Goal: Transaction & Acquisition: Book appointment/travel/reservation

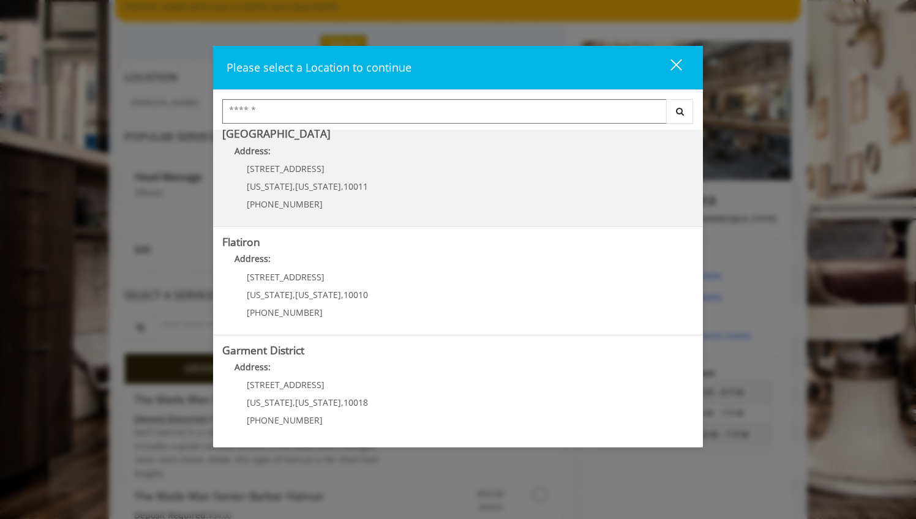
scroll to position [122, 0]
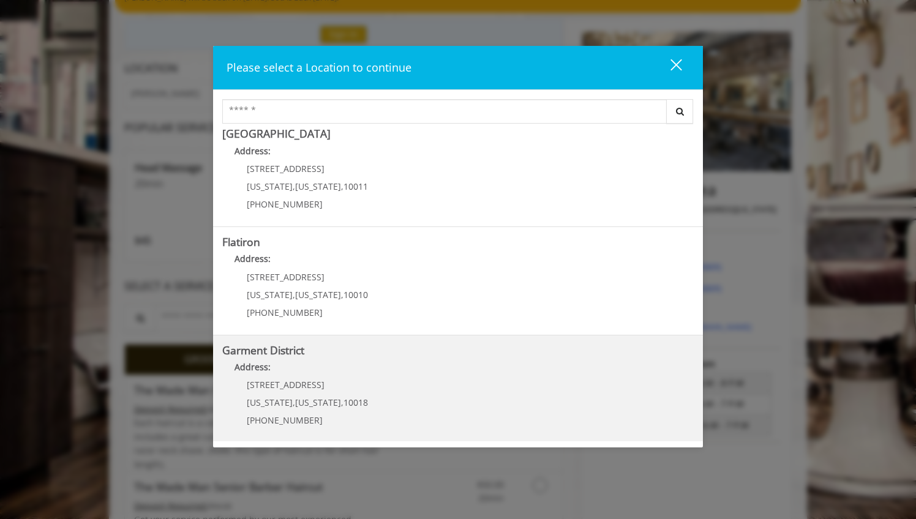
click at [316, 382] on p "1400 Broadway" at bounding box center [307, 384] width 121 height 9
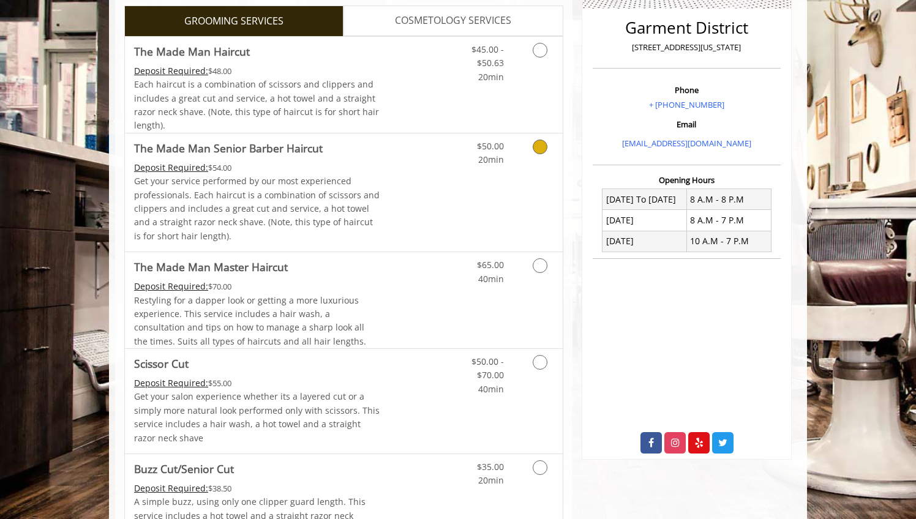
scroll to position [308, 0]
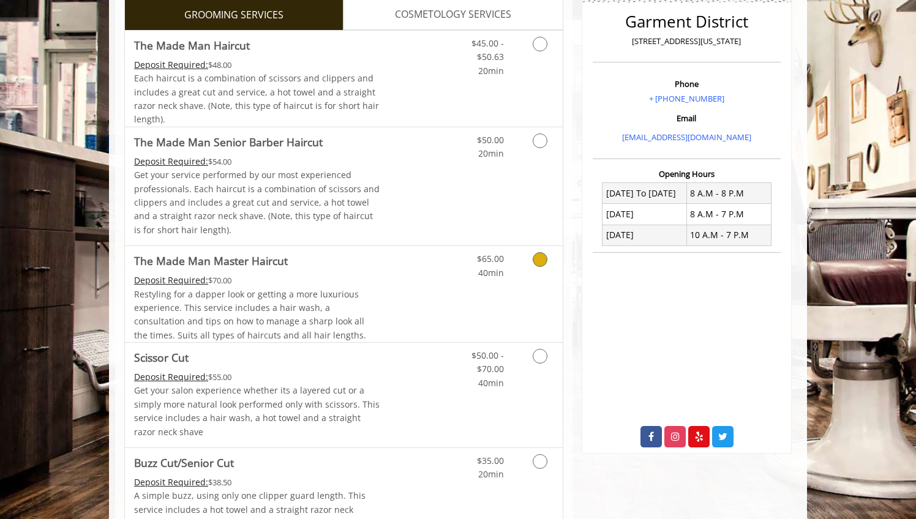
click at [530, 257] on link "Grooming services" at bounding box center [537, 263] width 31 height 34
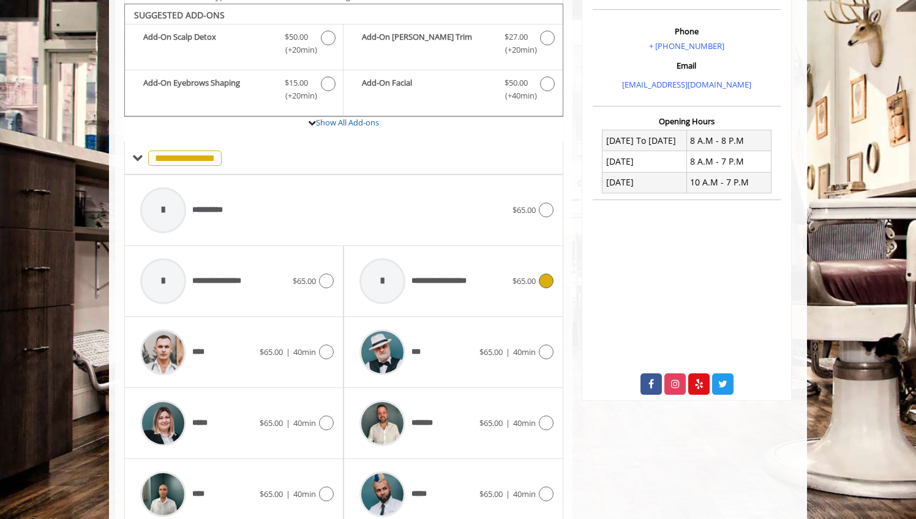
scroll to position [361, 0]
click at [321, 344] on icon at bounding box center [326, 351] width 15 height 15
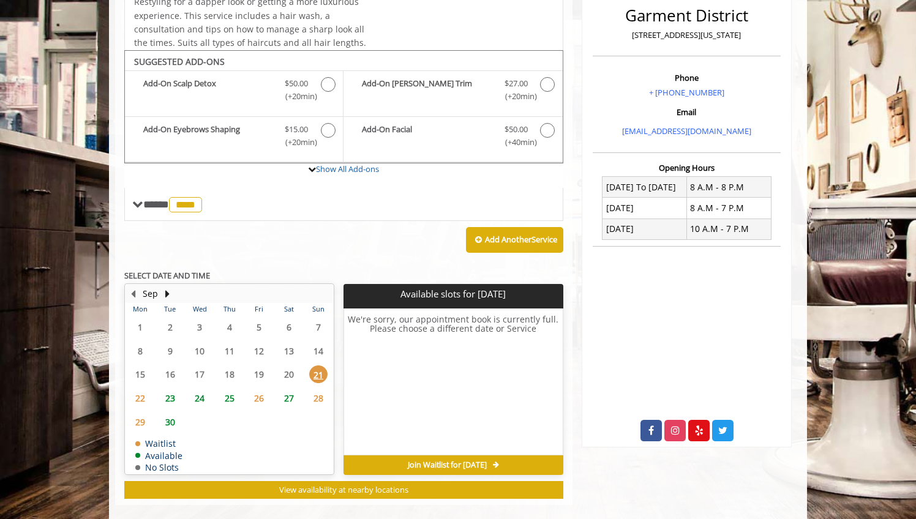
scroll to position [324, 0]
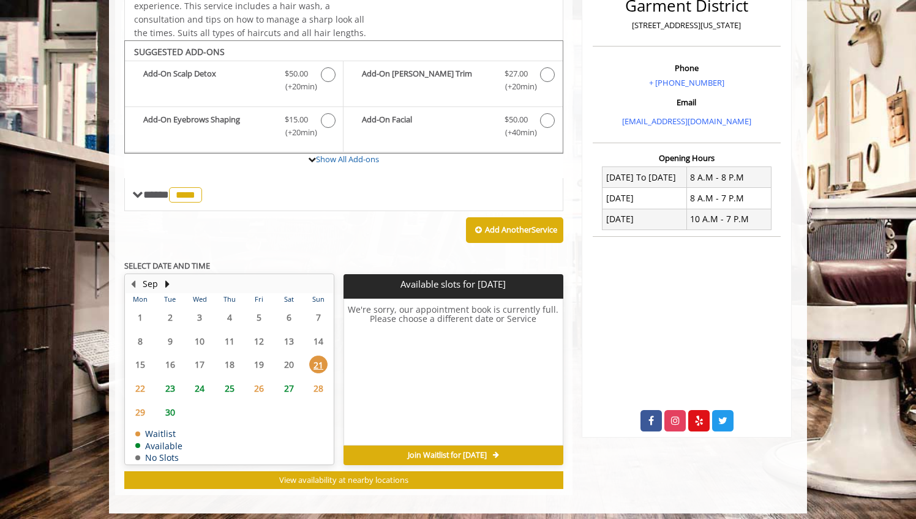
click at [201, 381] on span "24" at bounding box center [199, 389] width 18 height 18
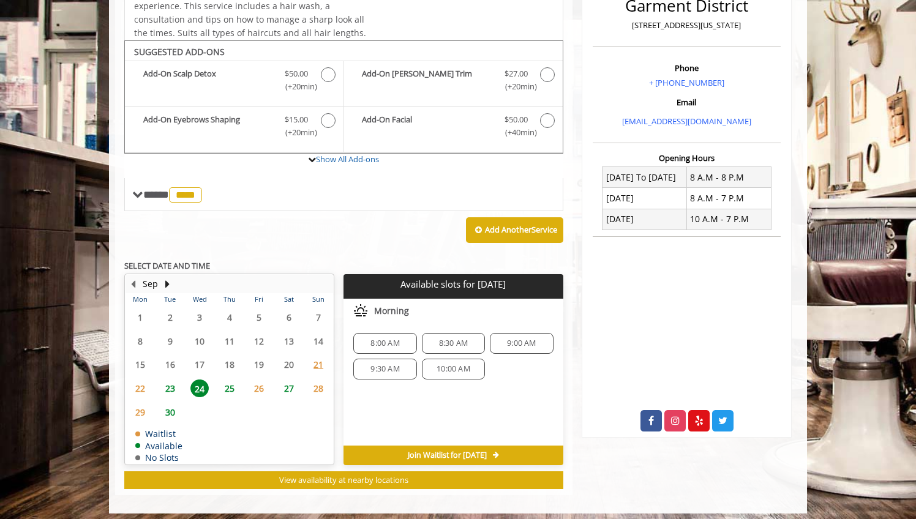
click at [171, 381] on span "23" at bounding box center [170, 389] width 18 height 18
click at [226, 383] on span "25" at bounding box center [229, 389] width 18 height 18
click at [205, 386] on span "24" at bounding box center [199, 389] width 18 height 18
click at [177, 385] on span "23" at bounding box center [170, 389] width 18 height 18
click at [388, 339] on span "9:00 AM" at bounding box center [385, 344] width 29 height 10
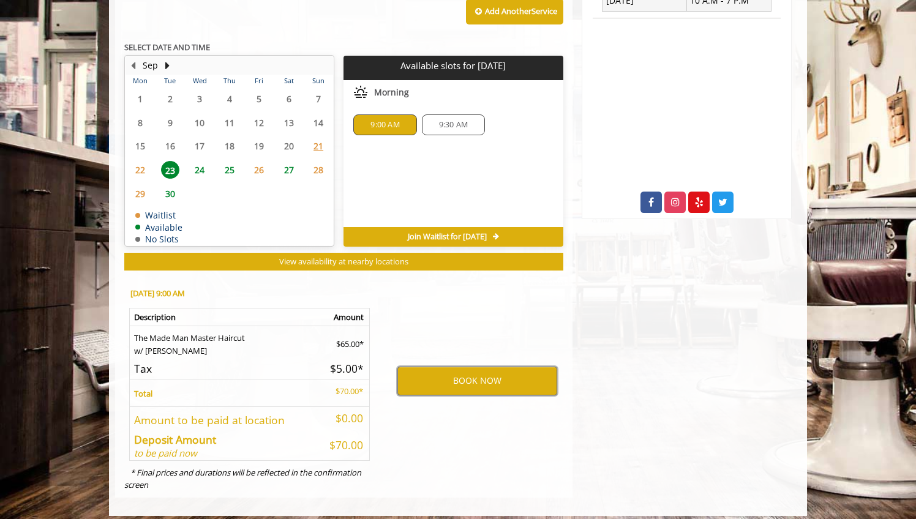
scroll to position [542, 0]
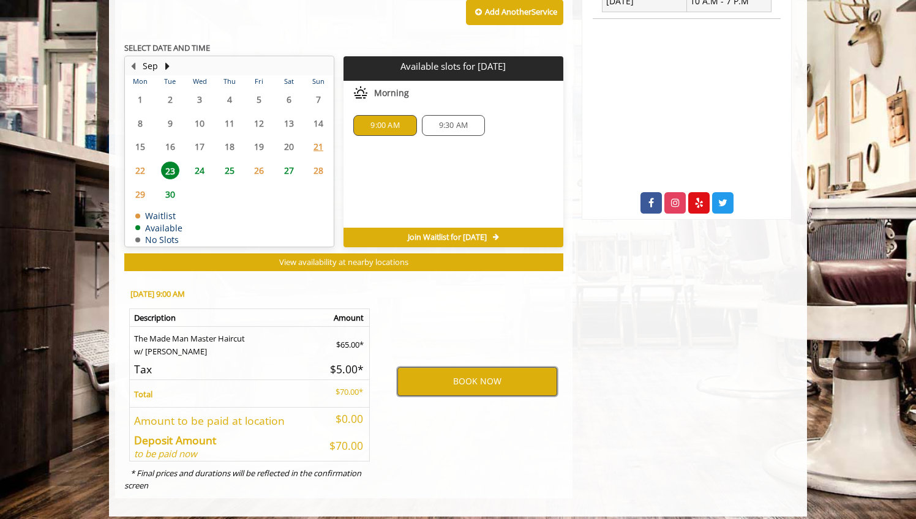
click at [479, 369] on button "BOOK NOW" at bounding box center [477, 381] width 160 height 28
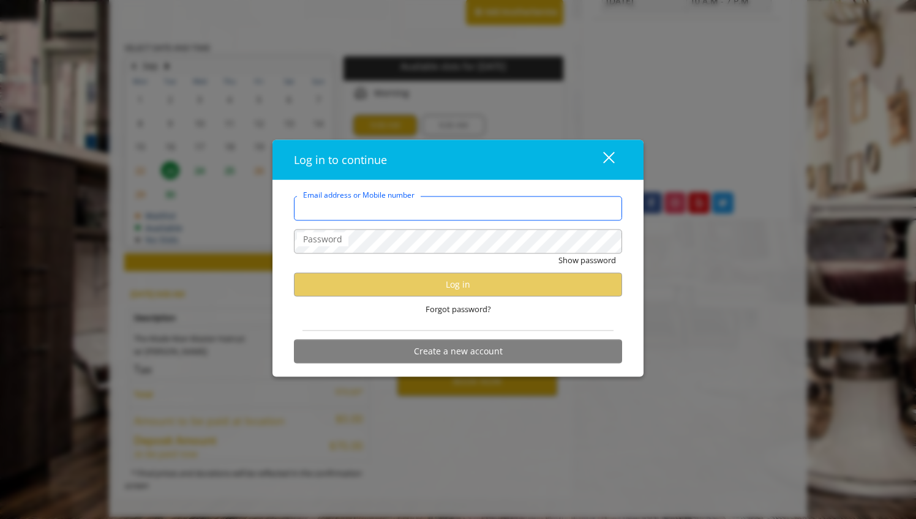
type input "**********"
click at [464, 310] on span "Forgot password?" at bounding box center [459, 309] width 66 height 13
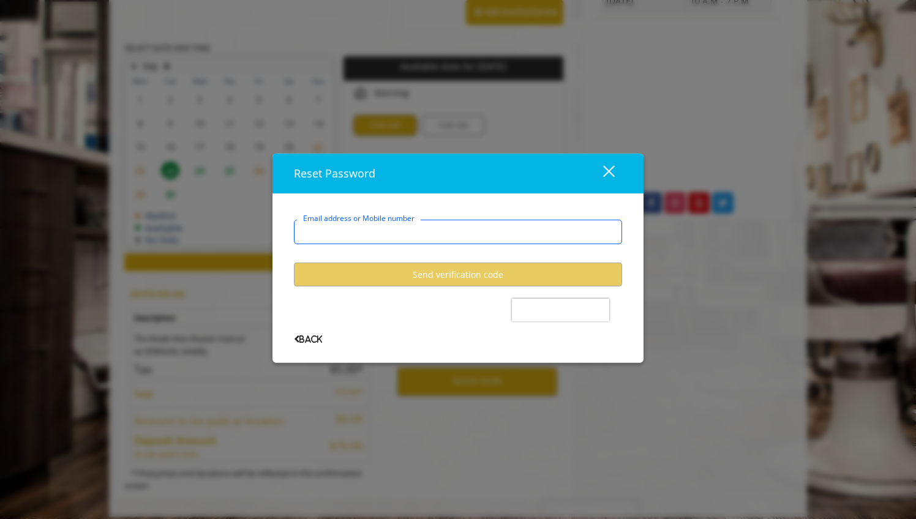
type input "**********"
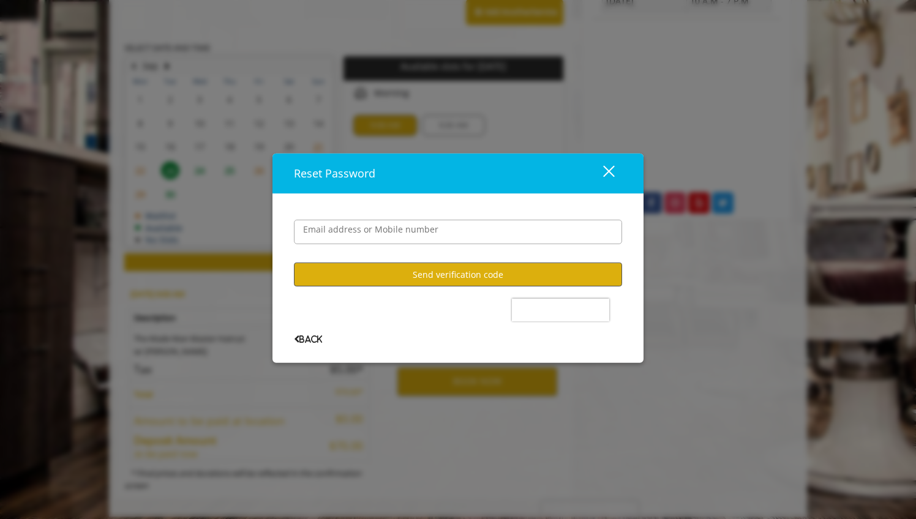
click at [476, 276] on button "Send verification code" at bounding box center [458, 275] width 328 height 24
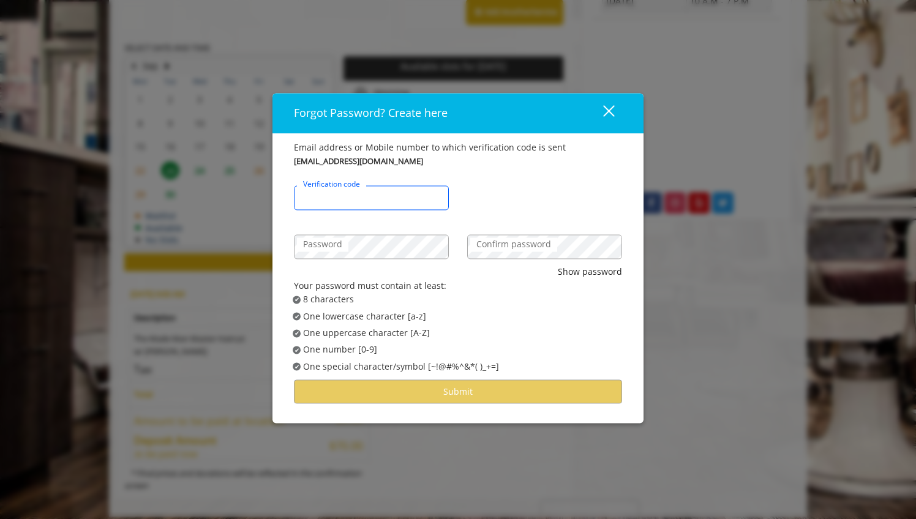
click at [401, 204] on input "Verification code" at bounding box center [371, 198] width 155 height 24
paste input "******"
type input "******"
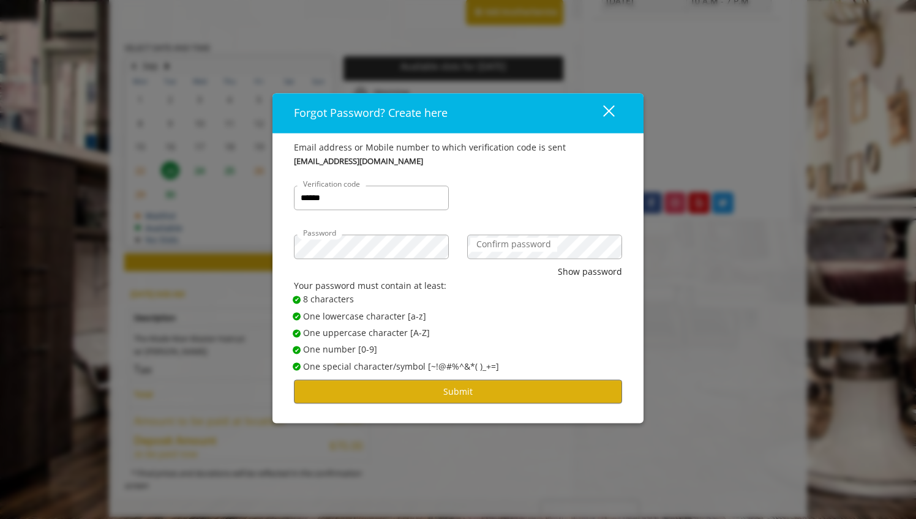
click at [541, 349] on span "✔ Password Satisfies One number [0-9]" at bounding box center [462, 350] width 339 height 13
click at [499, 385] on button "Submit" at bounding box center [458, 392] width 328 height 24
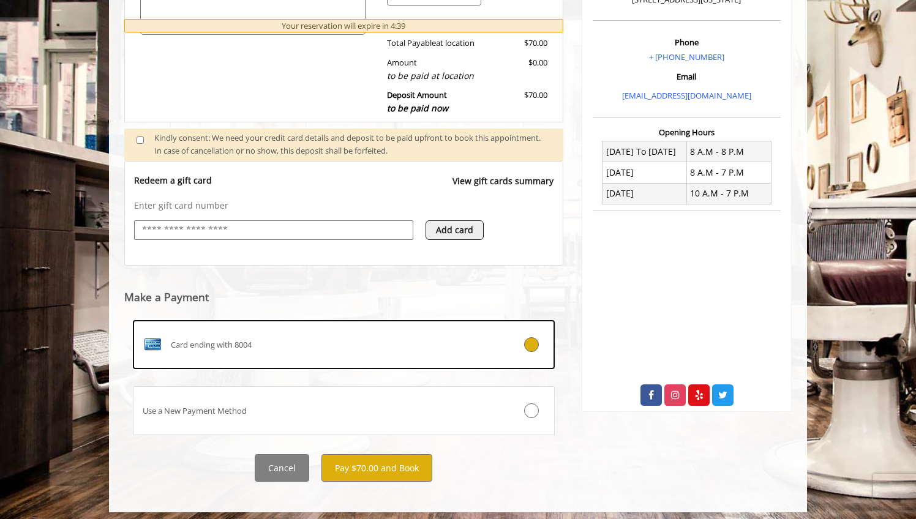
scroll to position [347, 0]
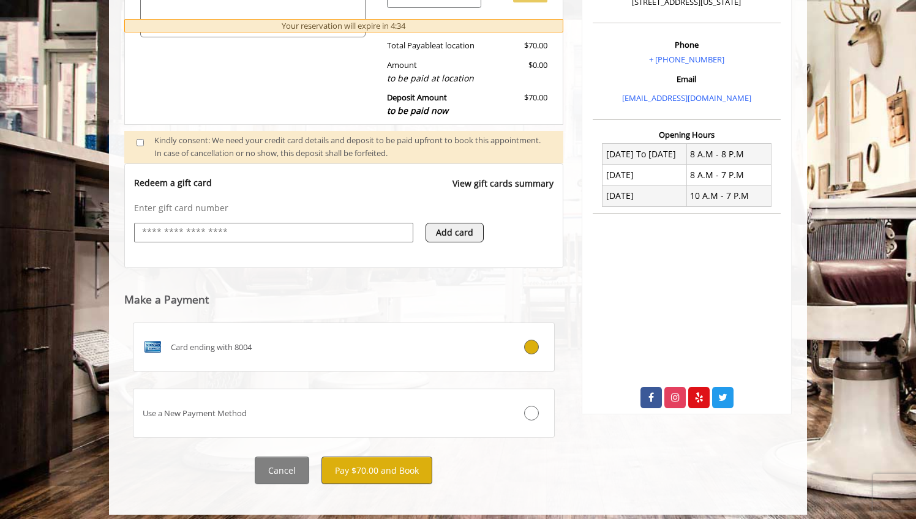
click at [390, 467] on button "Pay $70.00 and Book" at bounding box center [377, 471] width 111 height 28
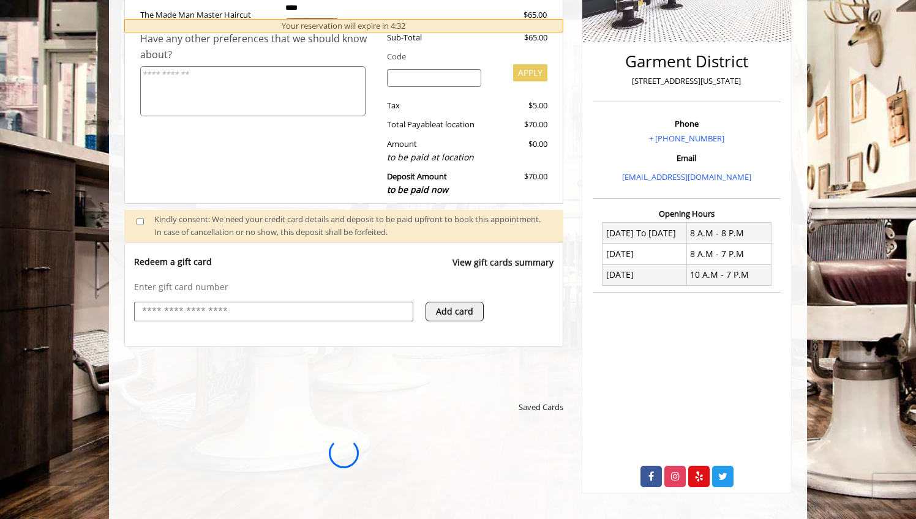
scroll to position [0, 0]
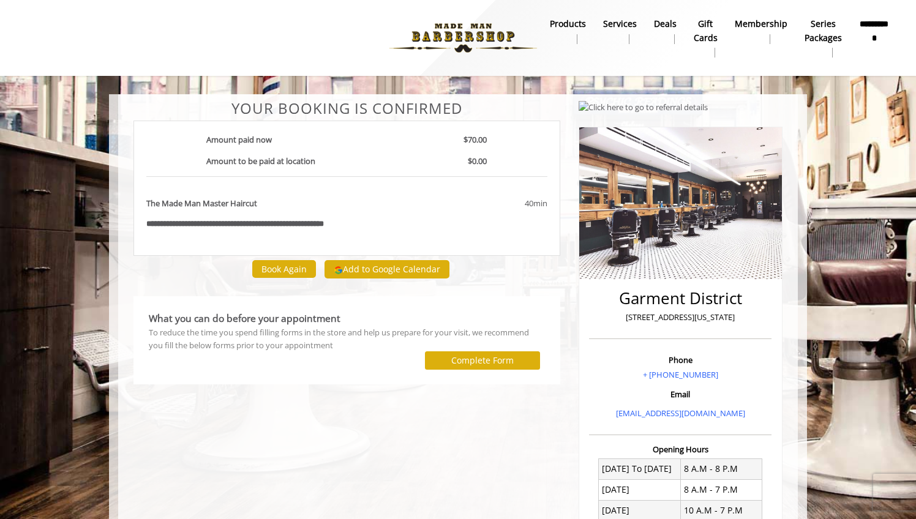
click at [373, 268] on button "Add to Google Calendar" at bounding box center [387, 269] width 125 height 18
